Goal: Task Accomplishment & Management: Manage account settings

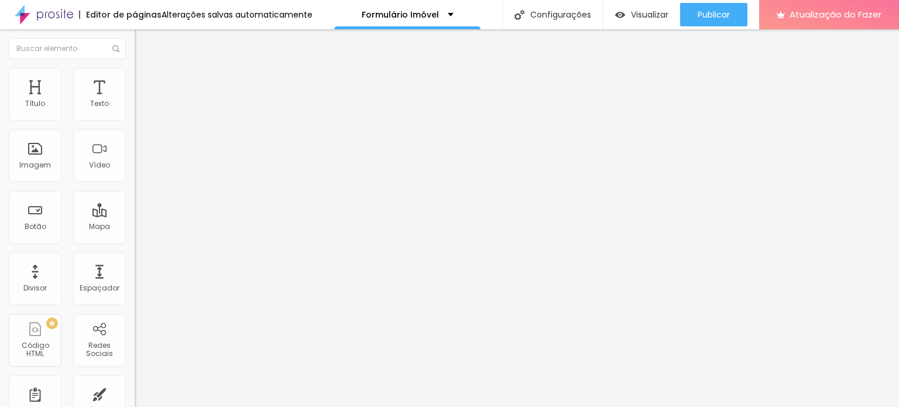
drag, startPoint x: 73, startPoint y: 133, endPoint x: 0, endPoint y: 131, distance: 72.6
click at [135, 131] on div "Texto Click me Alinhamento [GEOGRAPHIC_DATA] Link URL https:// Abrir em uma nov…" at bounding box center [202, 176] width 135 height 170
type input "q"
type input "Quarto 1"
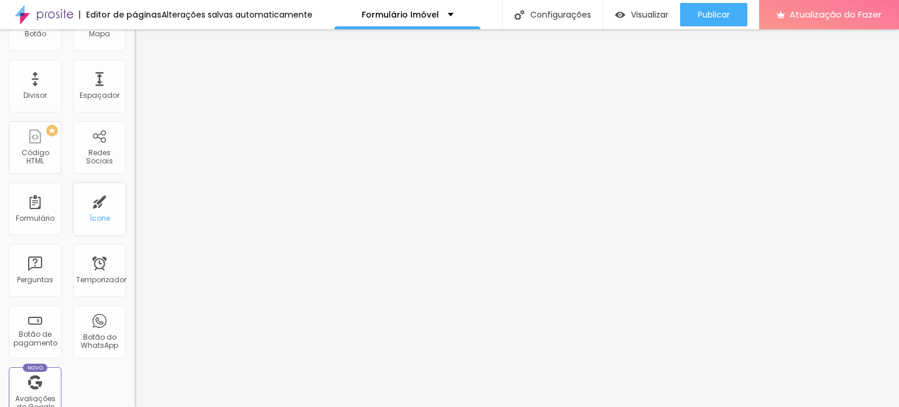
scroll to position [234, 0]
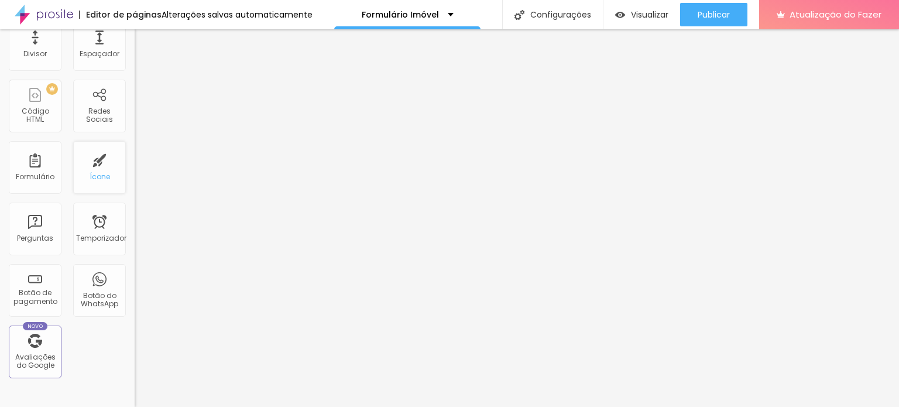
click at [92, 171] on font "Ícone" at bounding box center [100, 176] width 20 height 10
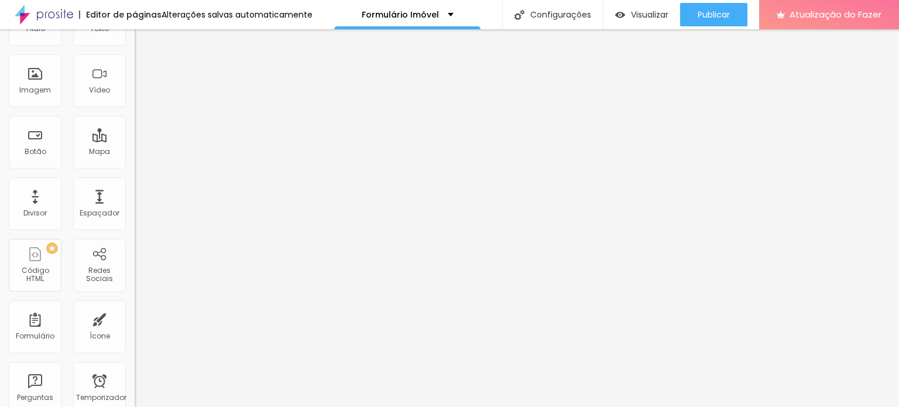
scroll to position [0, 0]
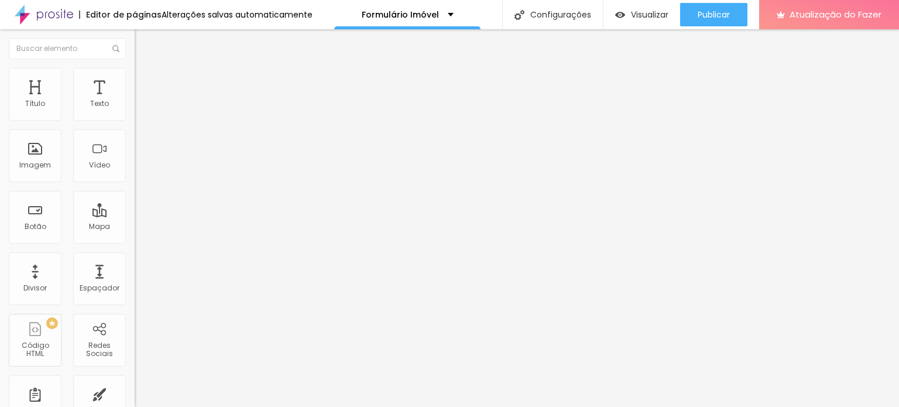
drag, startPoint x: 398, startPoint y: 12, endPoint x: 312, endPoint y: 17, distance: 85.5
click at [312, 17] on div "Editor de páginas Alterações salvas automaticamente Formulário Imóvel Configura…" at bounding box center [449, 14] width 899 height 29
click at [443, 11] on div "Formulário Imóvel" at bounding box center [408, 15] width 92 height 8
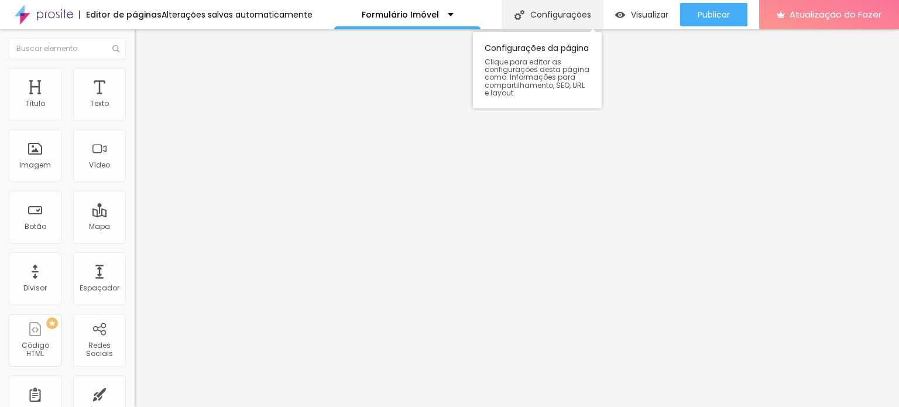
click at [570, 13] on font "Configurações" at bounding box center [560, 15] width 61 height 12
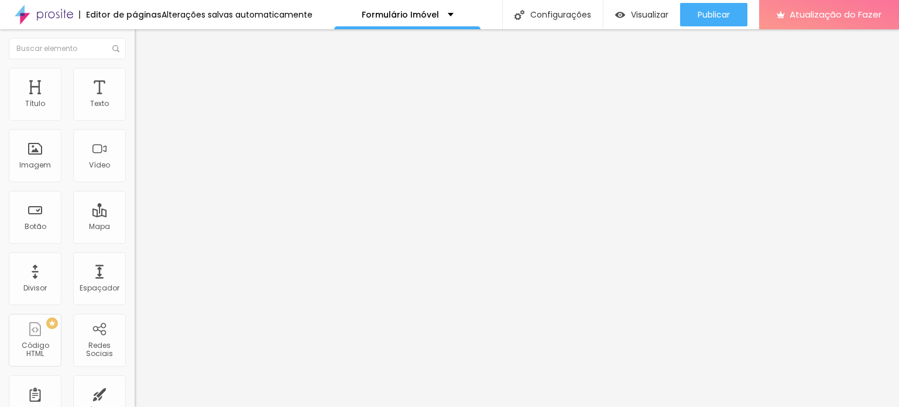
drag, startPoint x: 353, startPoint y: 111, endPoint x: 282, endPoint y: 109, distance: 70.8
type input "Casa em Poá"
